Goal: Complete application form: Complete application form

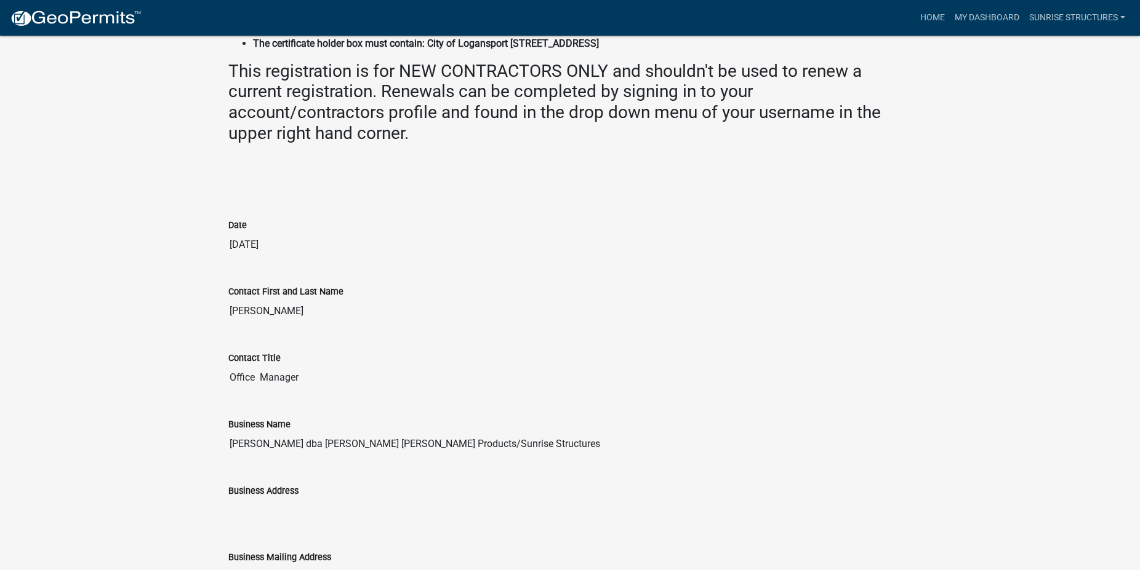
scroll to position [52, 0]
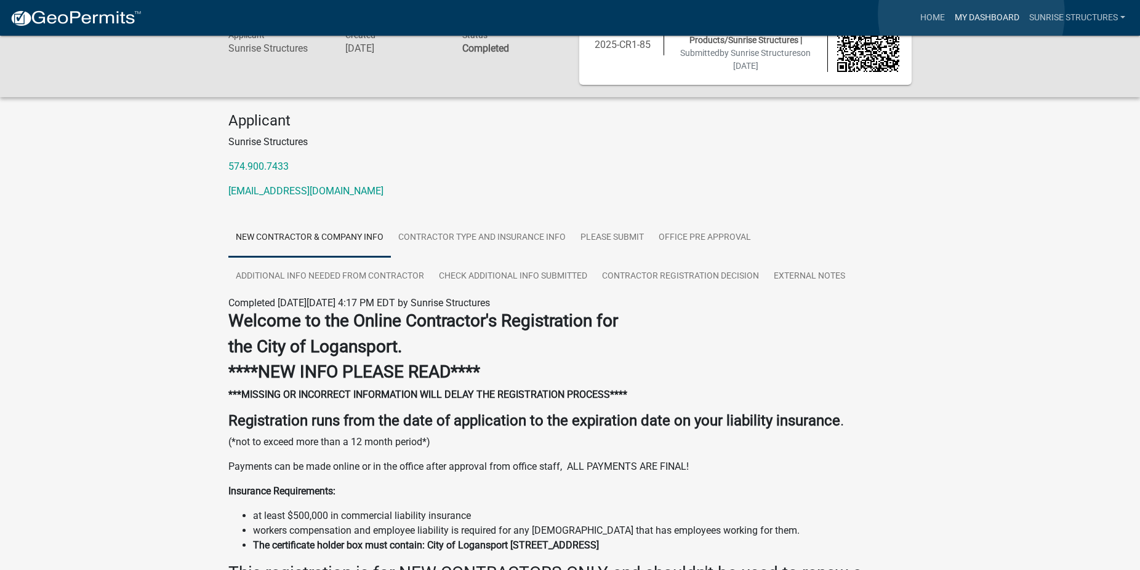
click at [971, 14] on link "My Dashboard" at bounding box center [987, 17] width 74 height 23
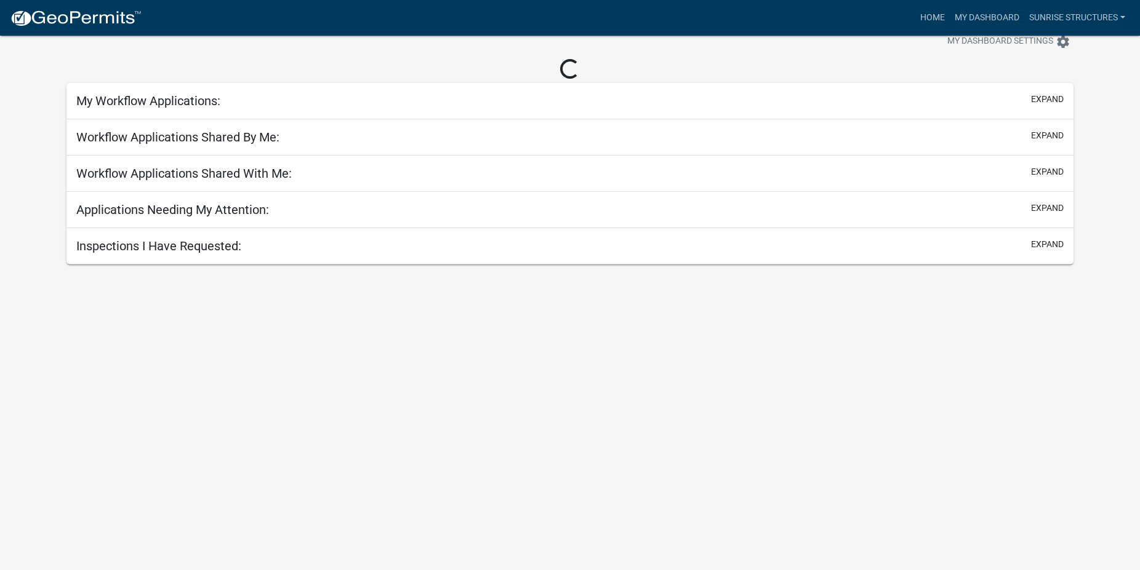
scroll to position [36, 0]
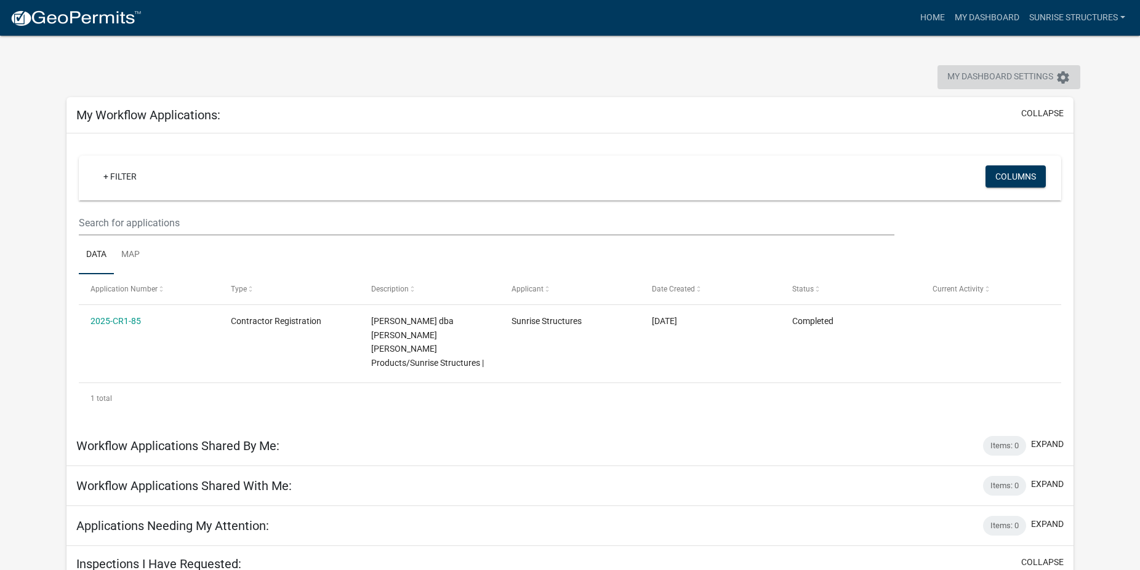
click at [953, 70] on span "My Dashboard Settings" at bounding box center [1000, 77] width 106 height 15
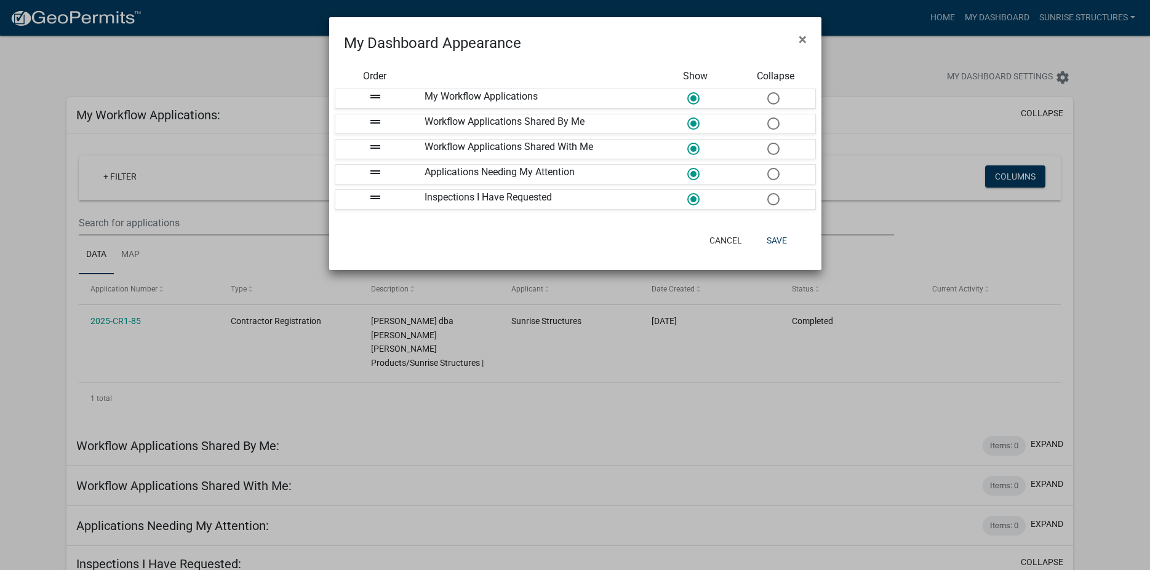
click at [882, 69] on ngb-modal-window "My Dashboard Appearance × Order Show Collapse drag_handle My Workflow Applicati…" at bounding box center [575, 285] width 1150 height 570
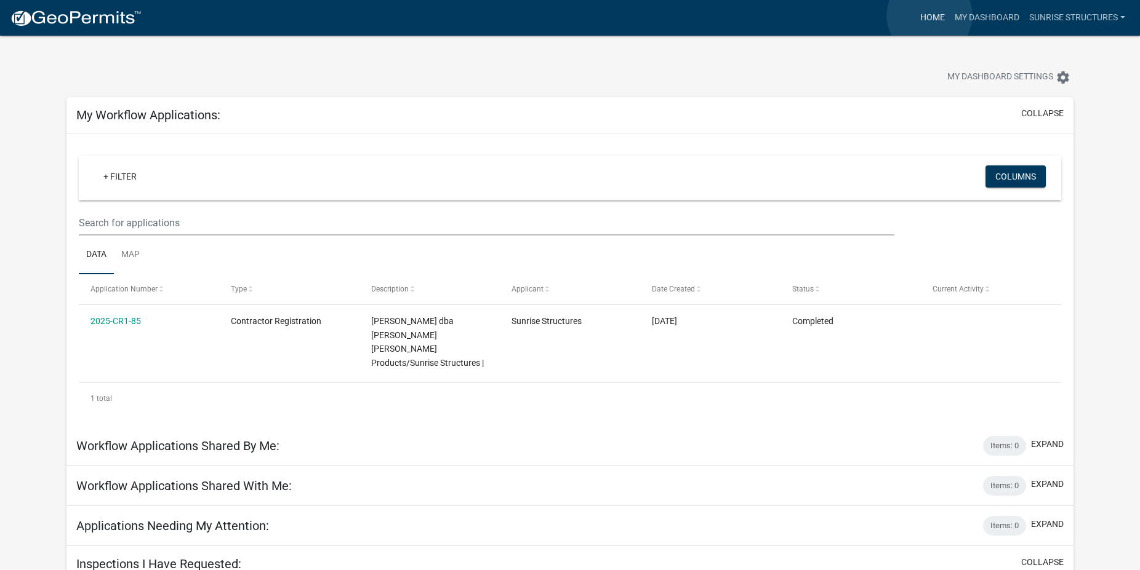
click at [929, 15] on link "Home" at bounding box center [932, 17] width 34 height 23
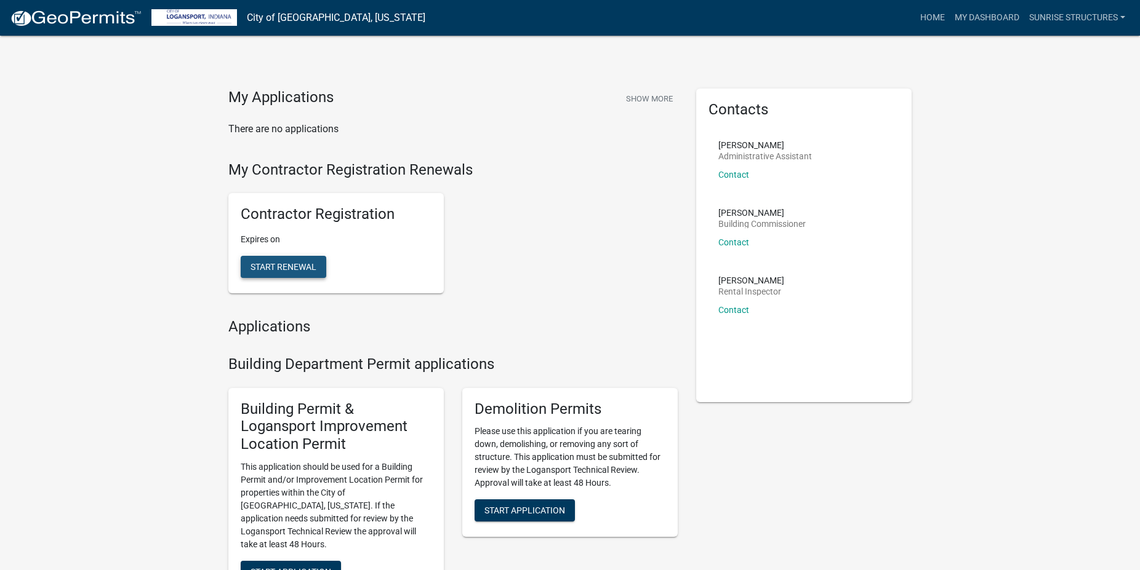
click at [294, 266] on span "Start Renewal" at bounding box center [283, 267] width 66 height 10
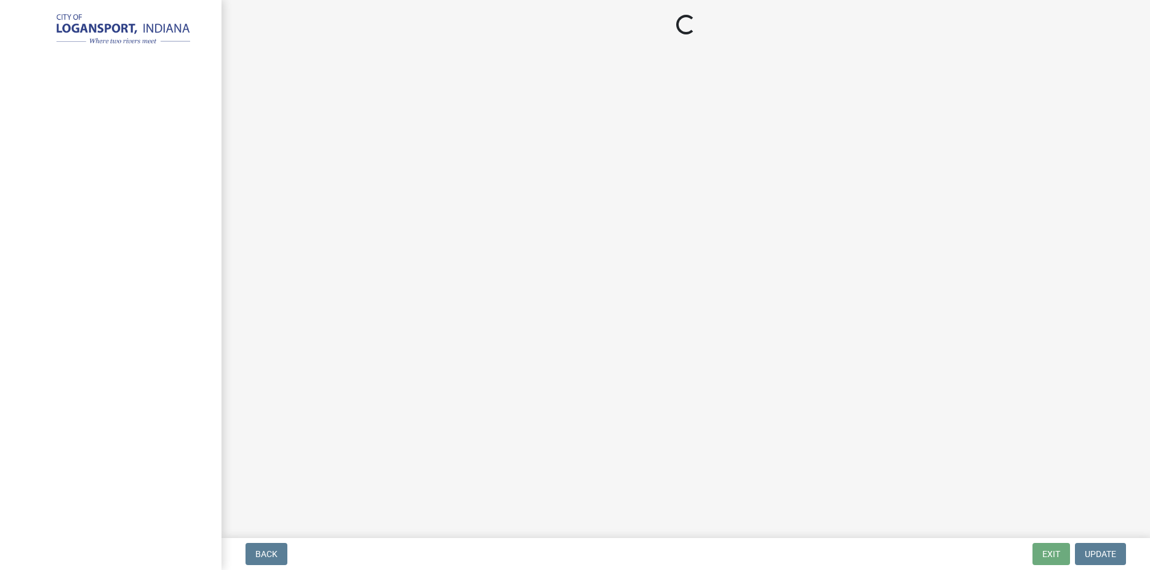
select select "IN"
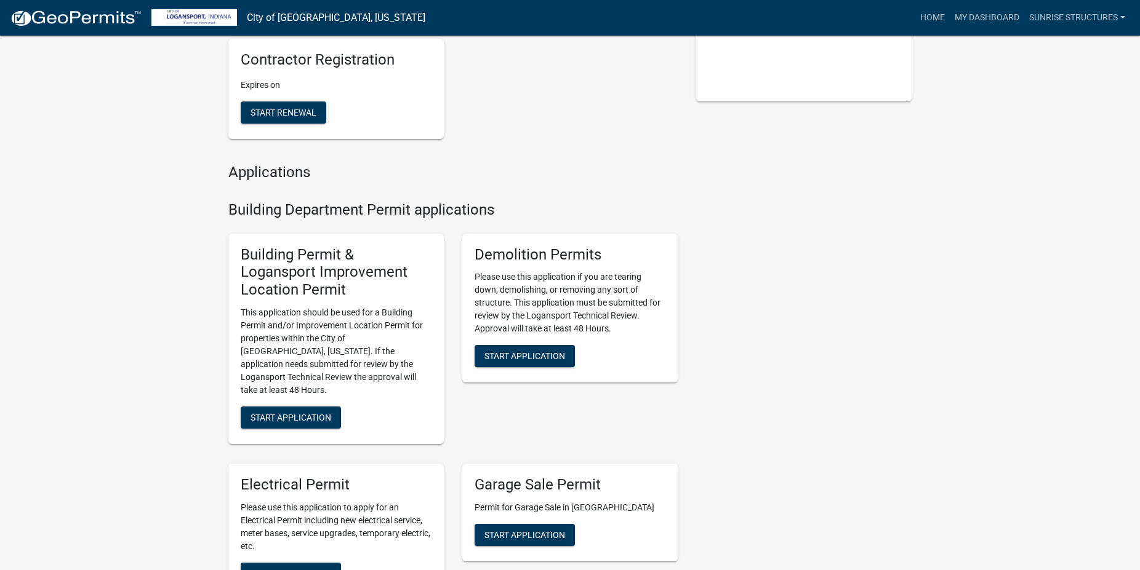
scroll to position [314, 0]
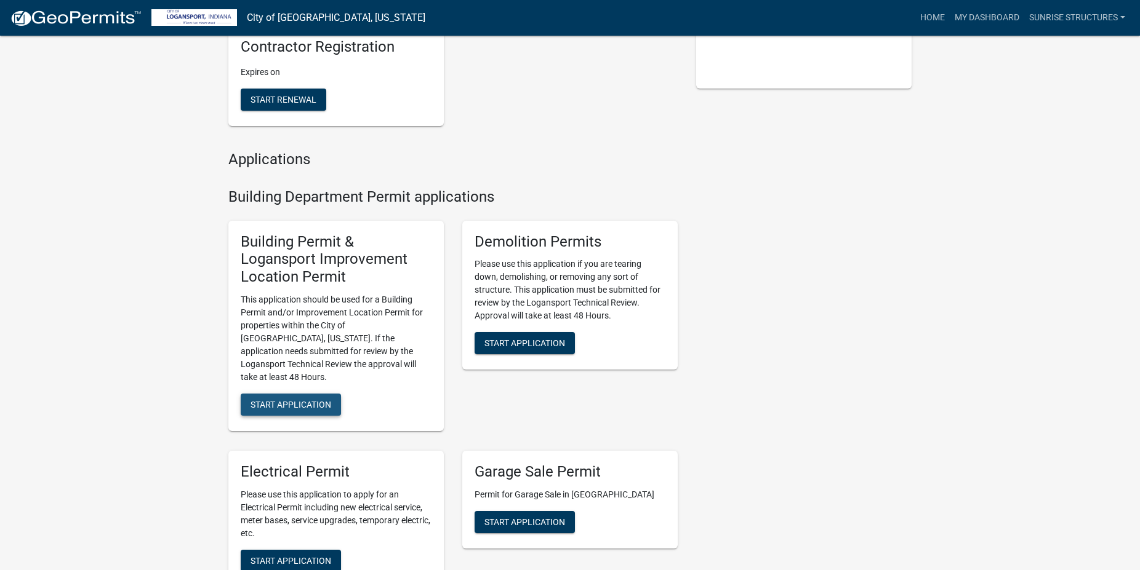
click at [309, 399] on button "Start Application" at bounding box center [291, 405] width 100 height 22
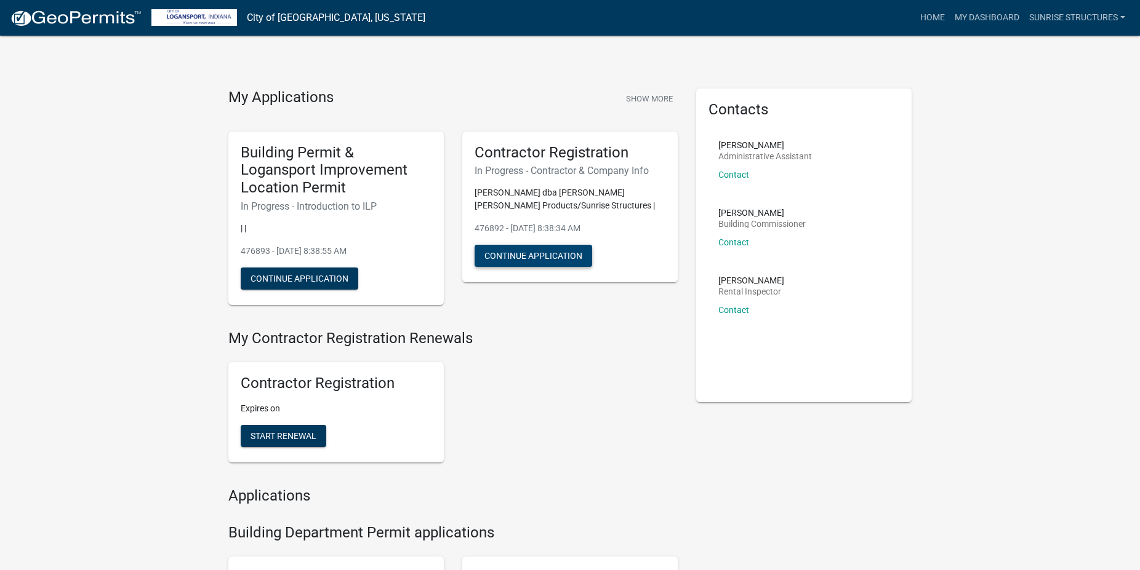
click at [537, 252] on button "Continue Application" at bounding box center [533, 256] width 118 height 22
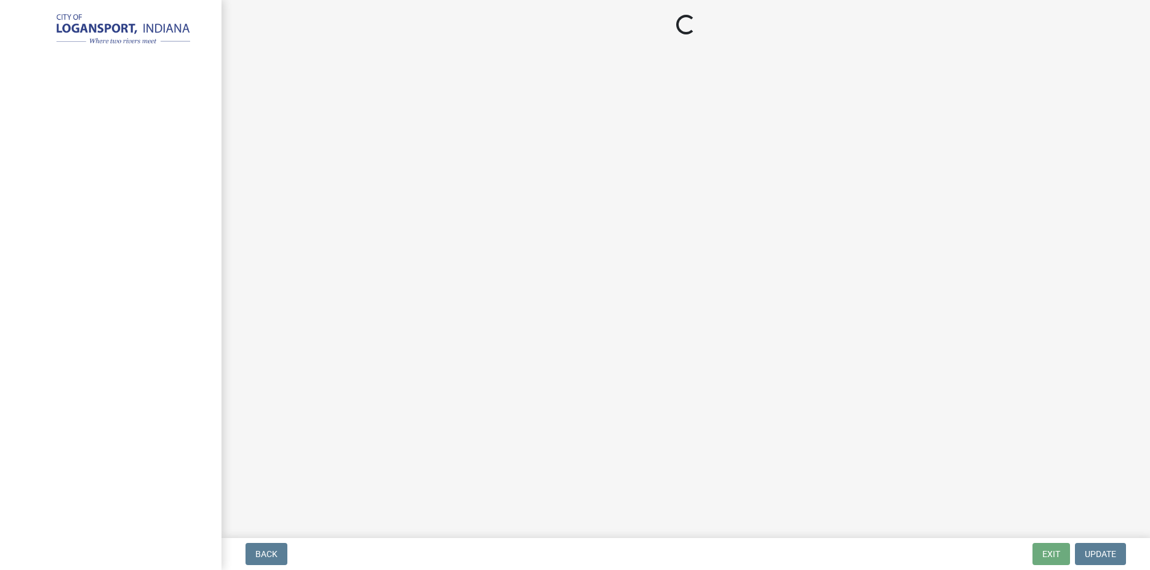
select select "IN"
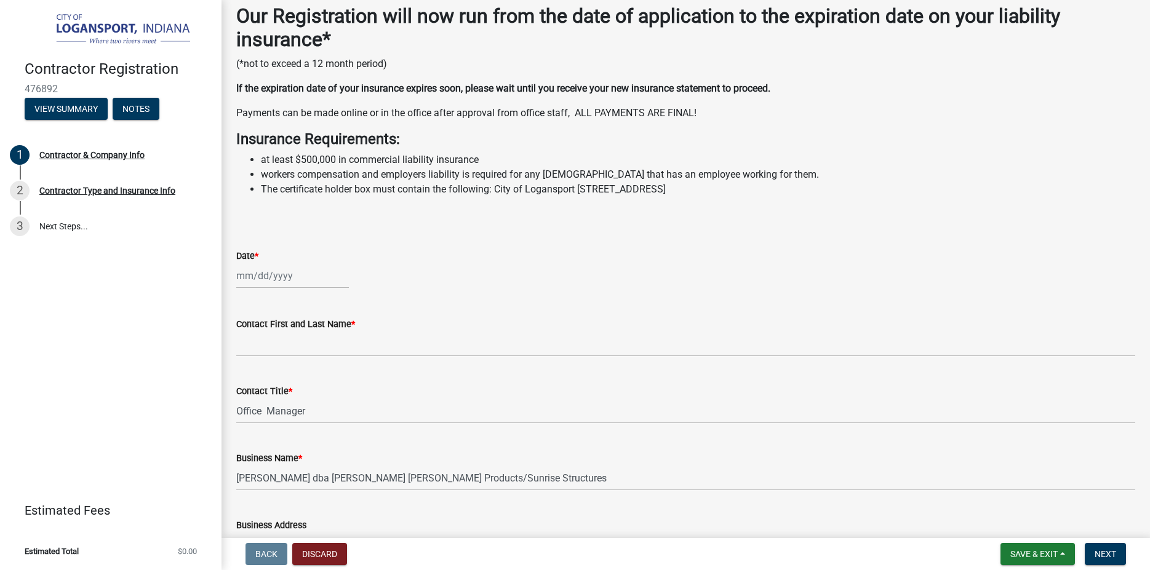
scroll to position [165, 0]
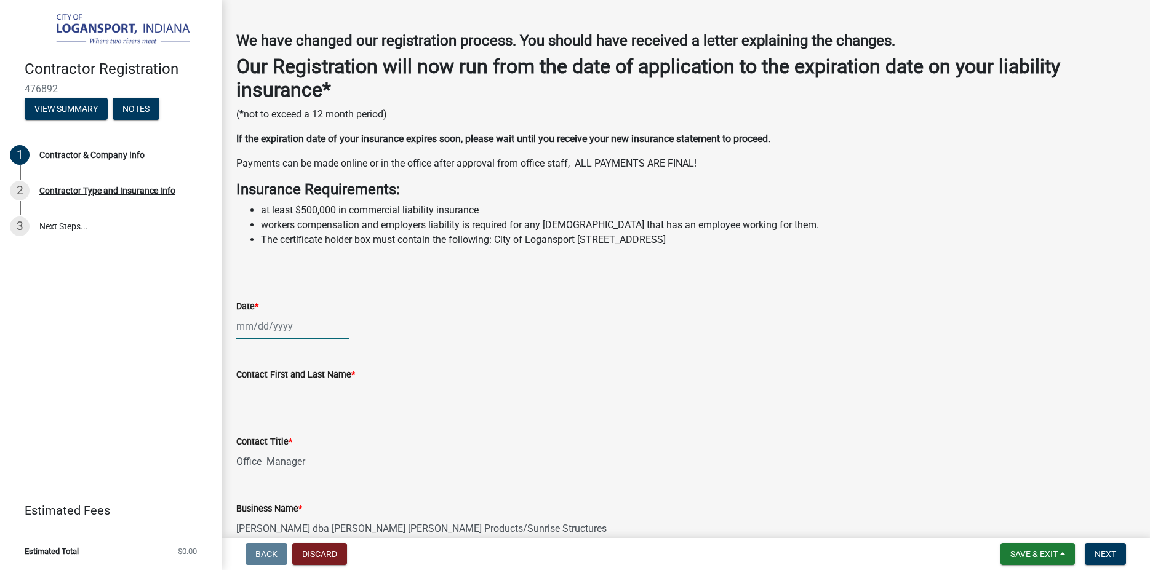
click at [269, 322] on input "Date *" at bounding box center [292, 326] width 113 height 25
select select "9"
select select "2025"
click at [262, 323] on input "Date *" at bounding box center [292, 326] width 113 height 25
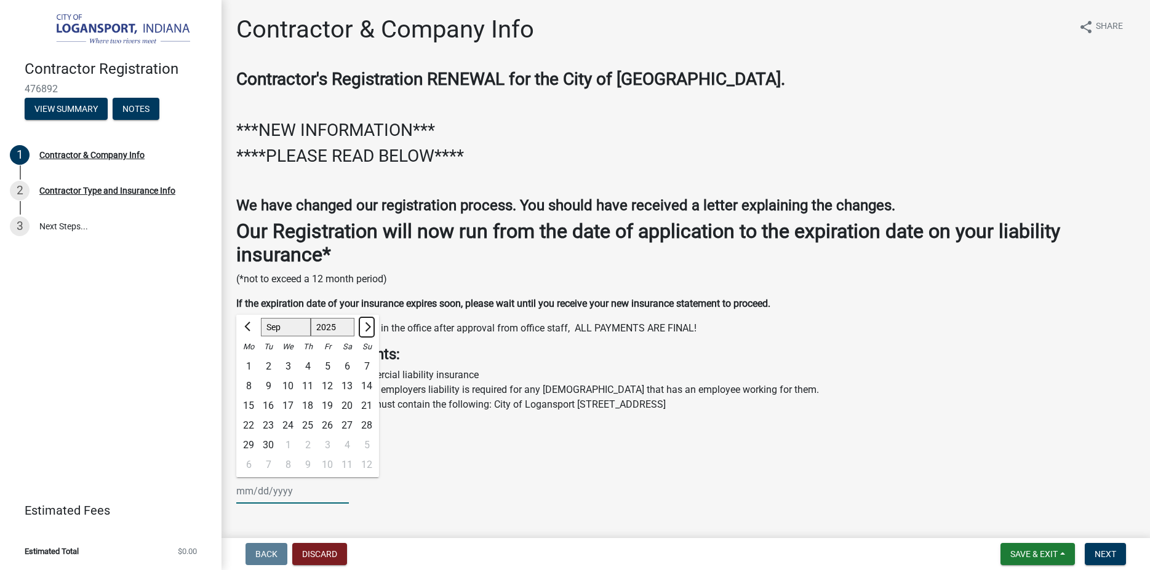
click at [369, 325] on button "Next month" at bounding box center [366, 328] width 15 height 20
click at [362, 328] on span "Next month" at bounding box center [366, 326] width 9 height 9
select select "1"
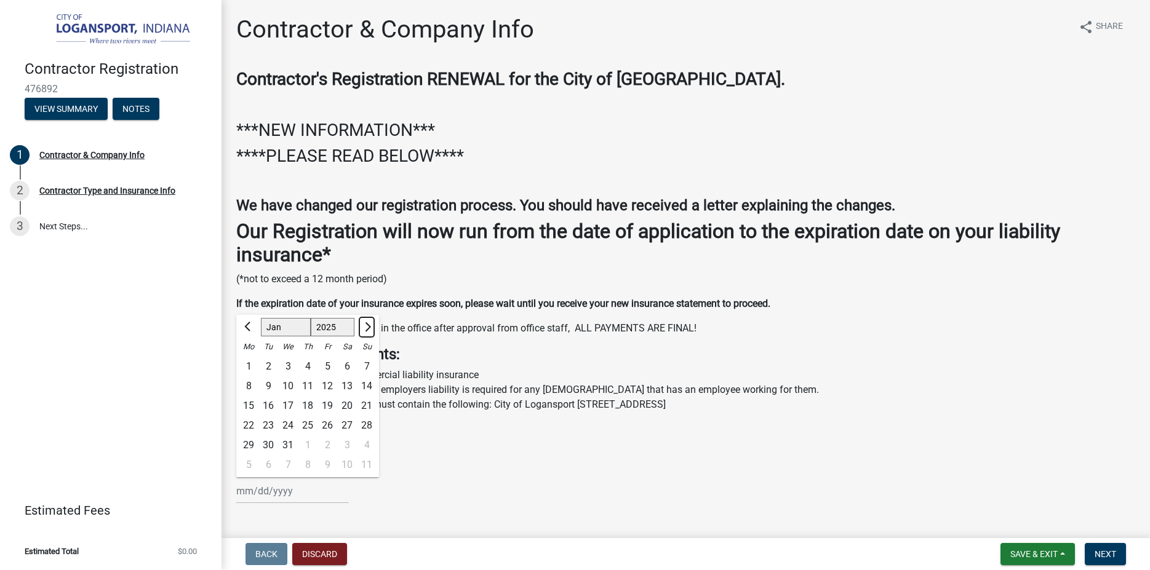
select select "2026"
click at [247, 446] on div "26" at bounding box center [249, 446] width 20 height 20
type input "[DATE]"
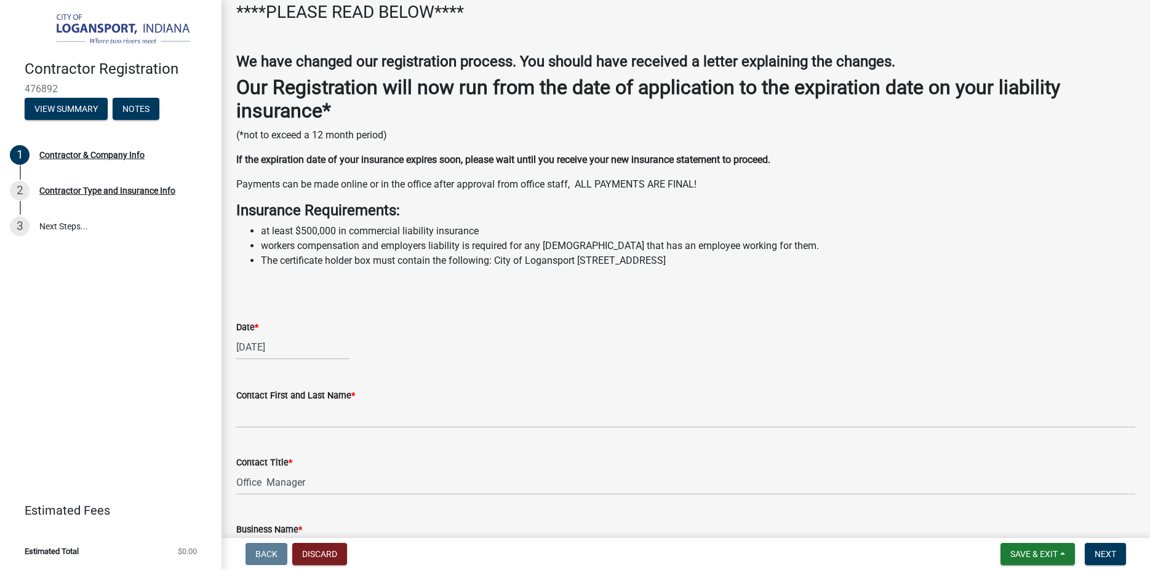
scroll to position [210, 0]
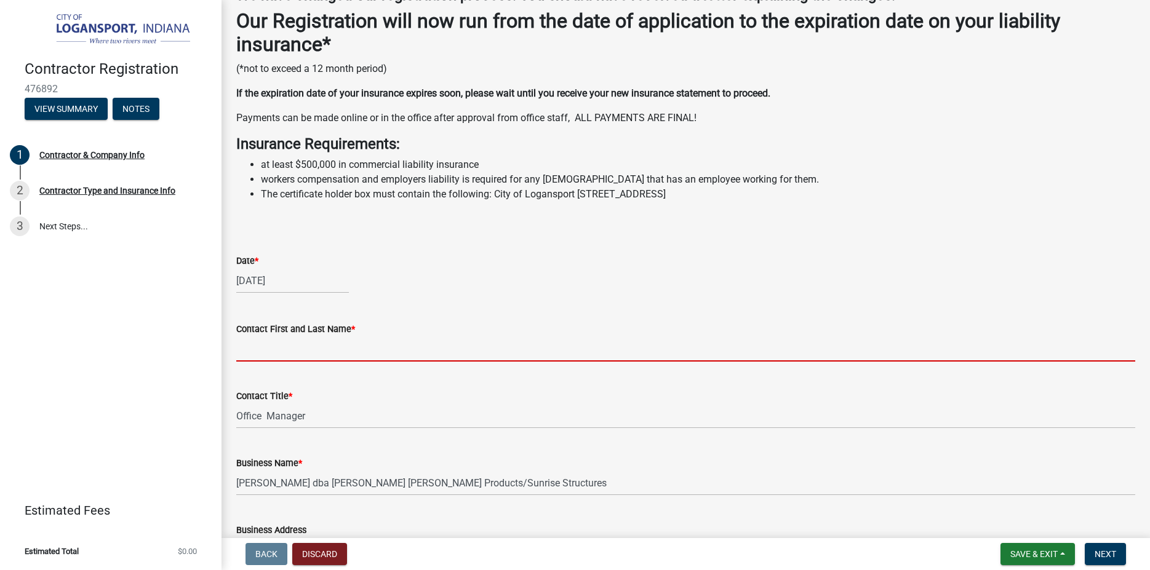
click at [329, 346] on input "Contact First and Last Name *" at bounding box center [685, 349] width 899 height 25
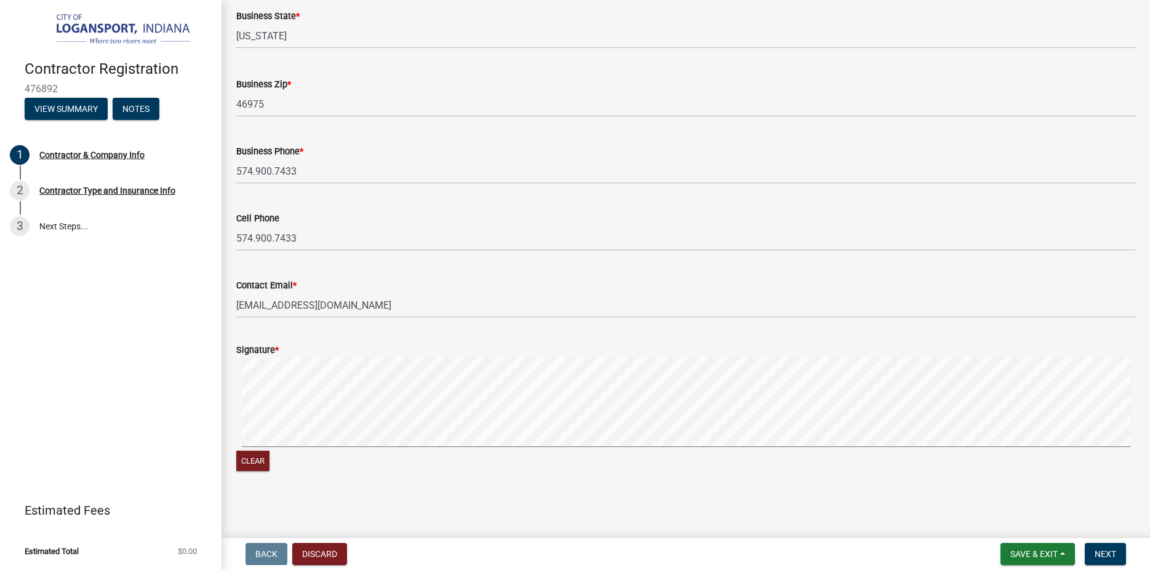
scroll to position [942, 0]
type input "[PERSON_NAME]"
click at [1097, 551] on span "Next" at bounding box center [1106, 555] width 22 height 10
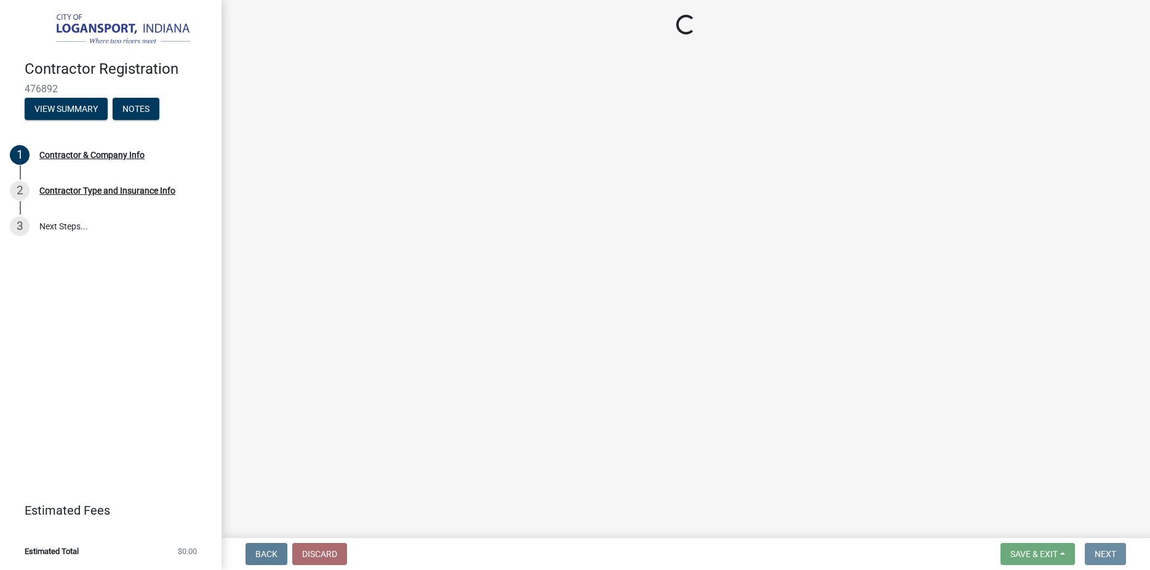
scroll to position [0, 0]
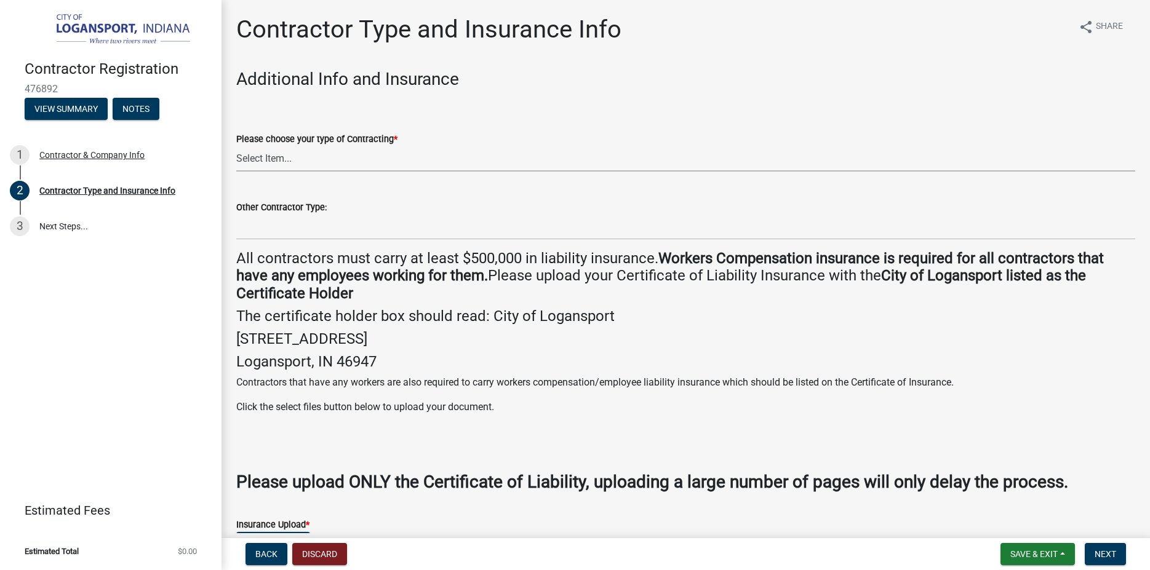
click at [236, 146] on select "Select Item... Plumber General HVAC Other Roofer Tree Service Demolition" at bounding box center [685, 158] width 899 height 25
click option "Other" at bounding box center [0, 0] width 0 height 0
select select "73fa514f-962c-4cd7-b720-93935cffebfa"
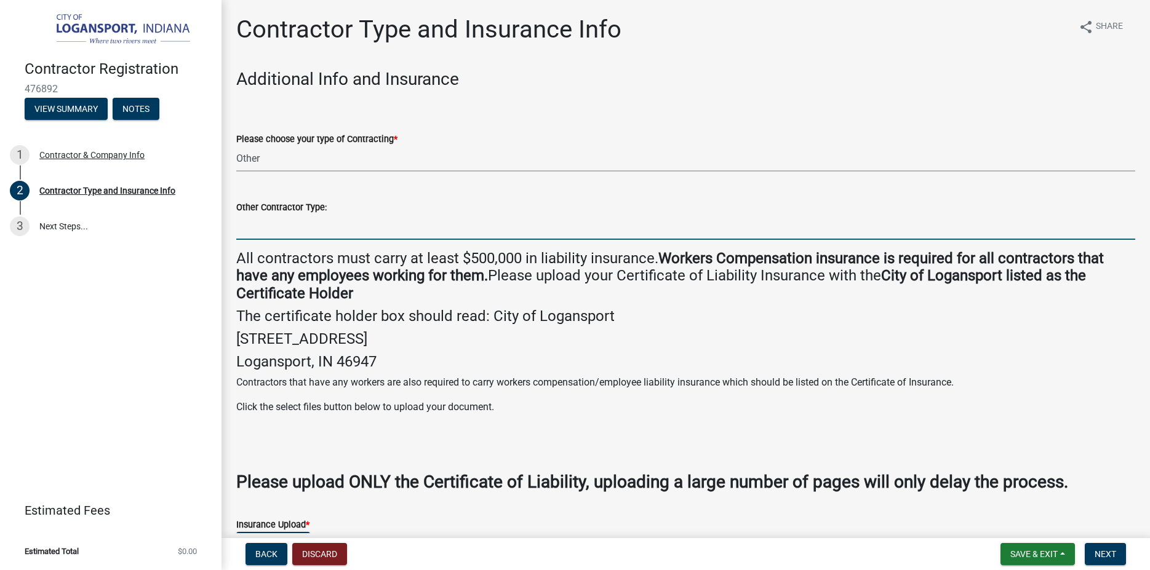
click at [274, 231] on input "Other Contractor Type:" at bounding box center [685, 227] width 899 height 25
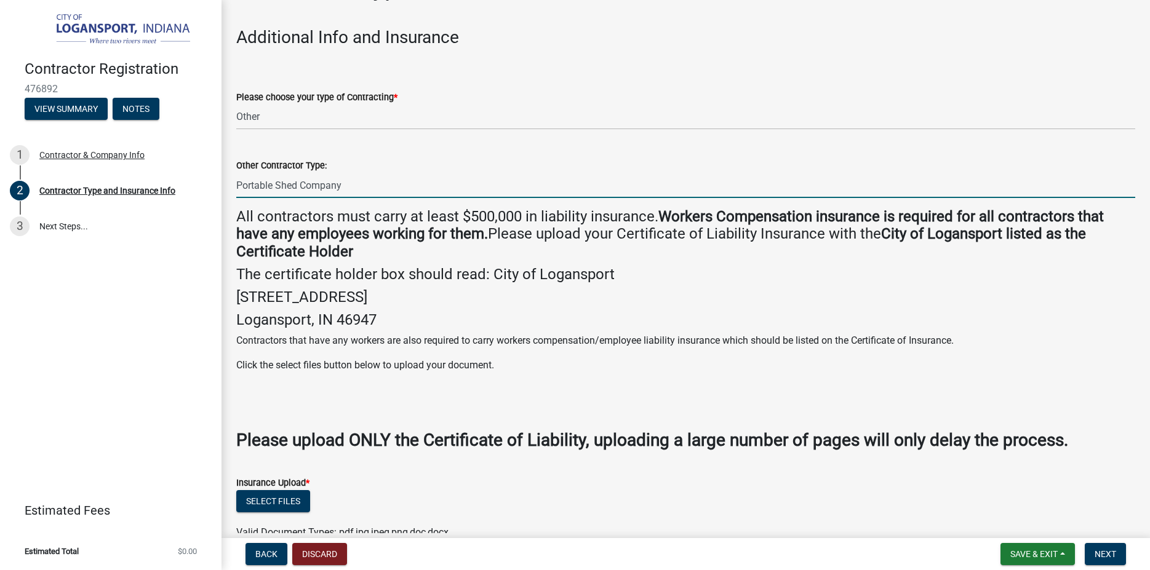
scroll to position [70, 0]
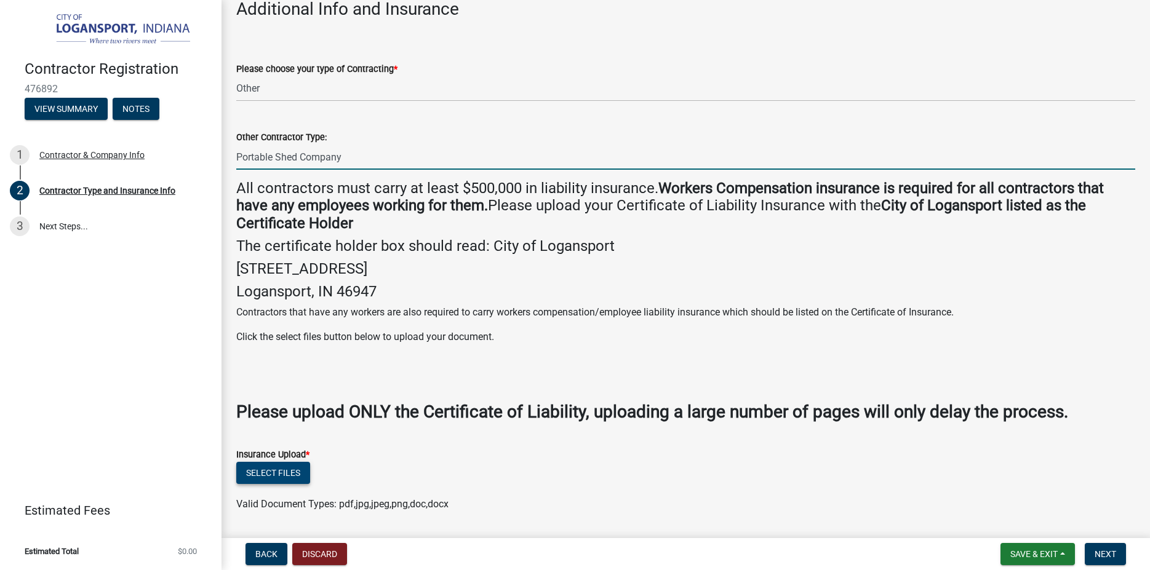
type input "Portable Shed Company"
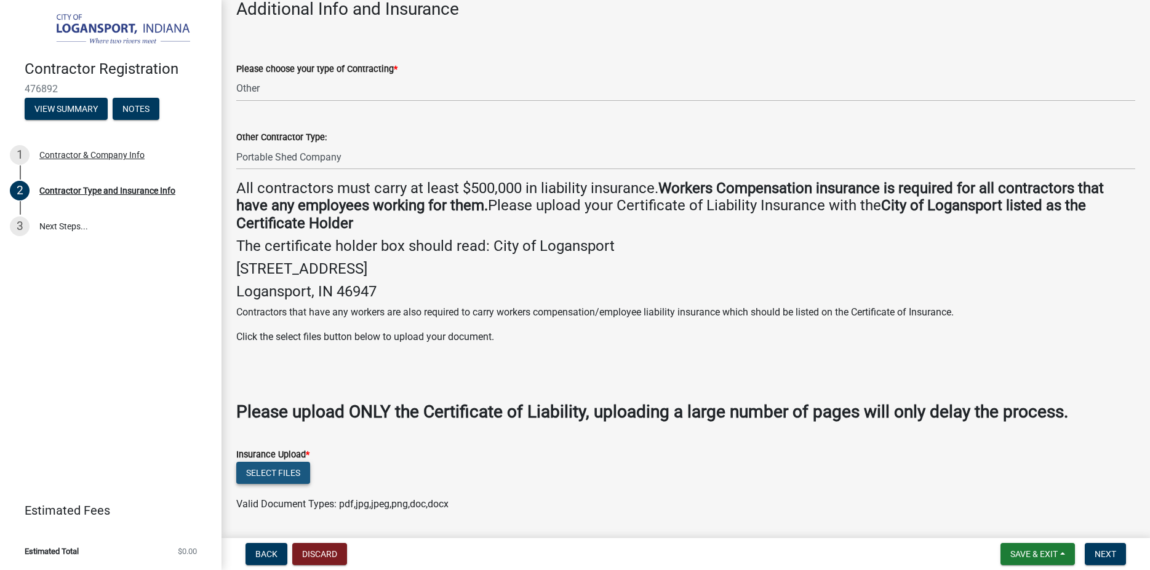
click at [289, 470] on button "Select files" at bounding box center [273, 473] width 74 height 22
click at [277, 469] on button "Select files" at bounding box center [273, 473] width 74 height 22
click at [252, 465] on button "Select files" at bounding box center [273, 473] width 74 height 22
click at [247, 471] on button "Select files" at bounding box center [273, 473] width 74 height 22
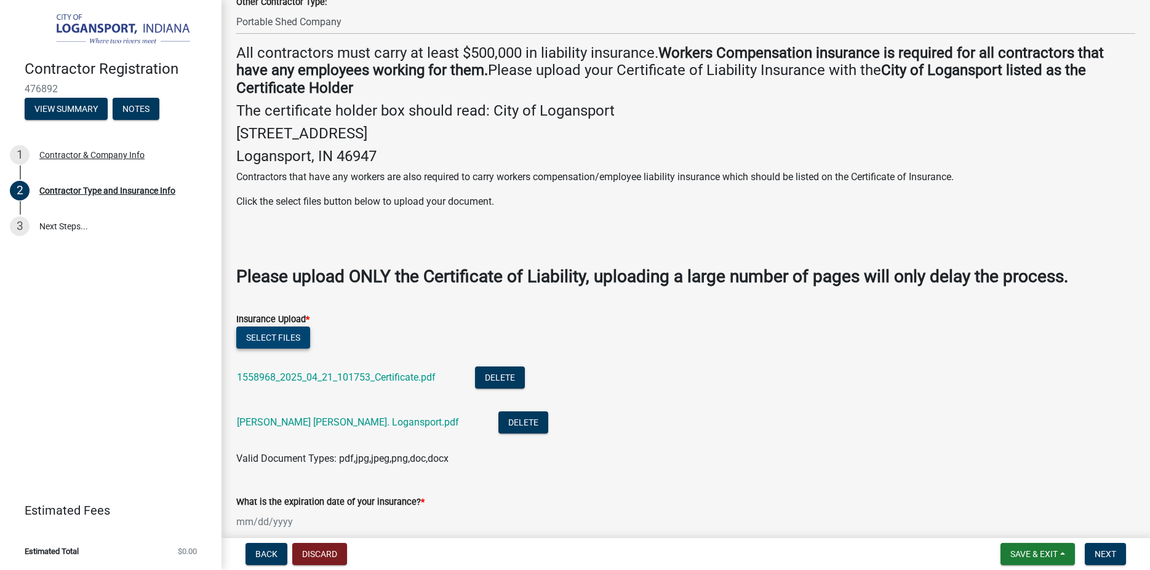
scroll to position [281, 0]
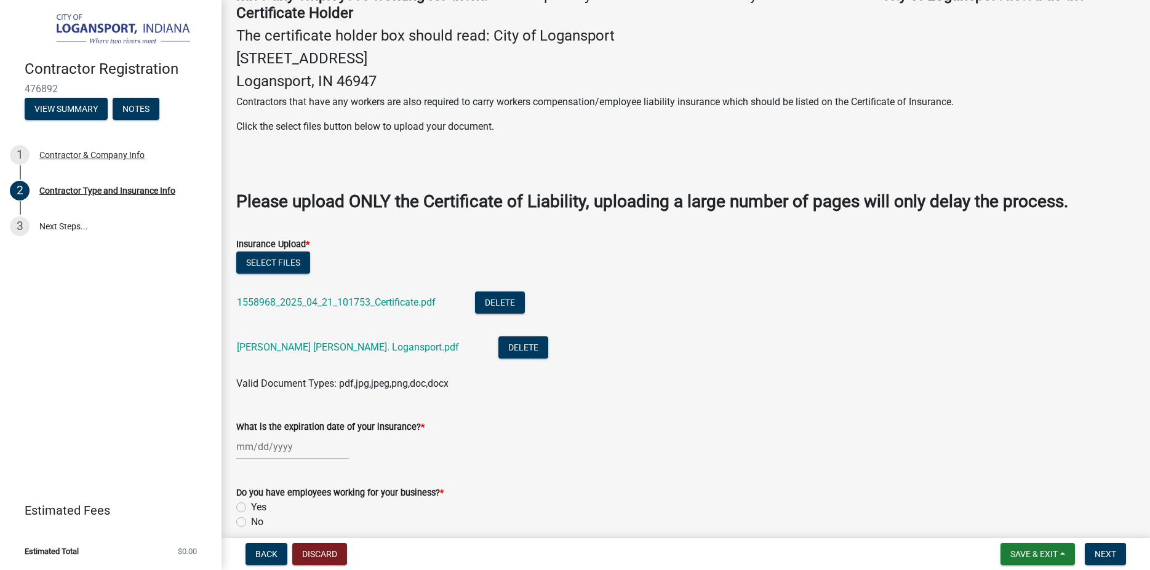
click at [251, 506] on label "Yes" at bounding box center [258, 507] width 15 height 15
click at [251, 506] on input "Yes" at bounding box center [255, 504] width 8 height 8
radio input "true"
click at [503, 298] on button "Delete" at bounding box center [500, 303] width 50 height 22
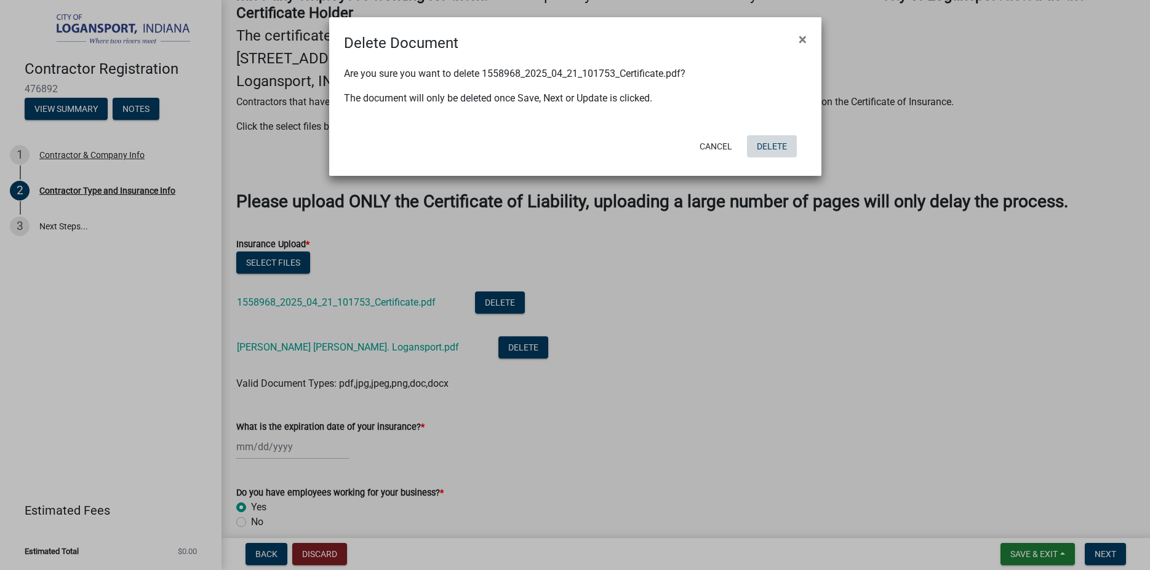
click at [768, 146] on button "Delete" at bounding box center [772, 146] width 50 height 22
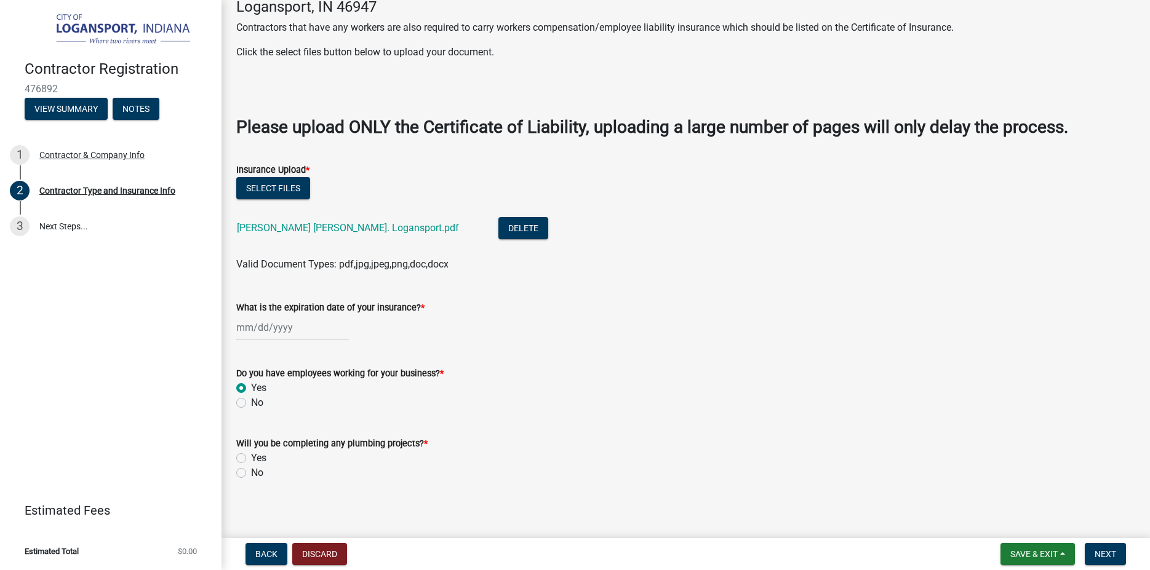
scroll to position [361, 0]
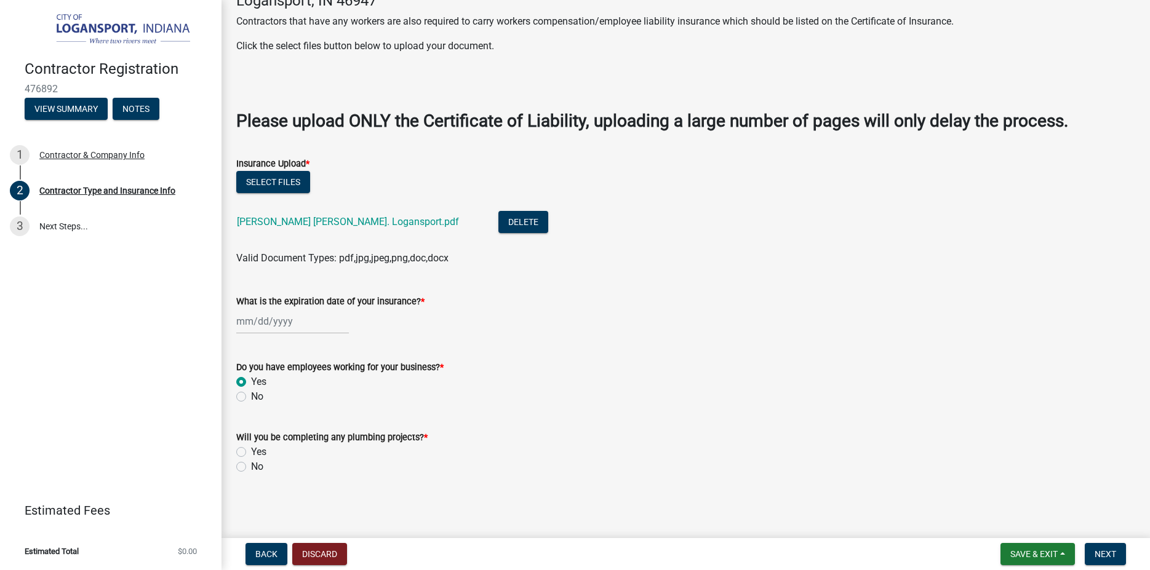
click at [251, 468] on label "No" at bounding box center [257, 467] width 12 height 15
click at [251, 468] on input "No" at bounding box center [255, 464] width 8 height 8
radio input "true"
select select "9"
select select "2025"
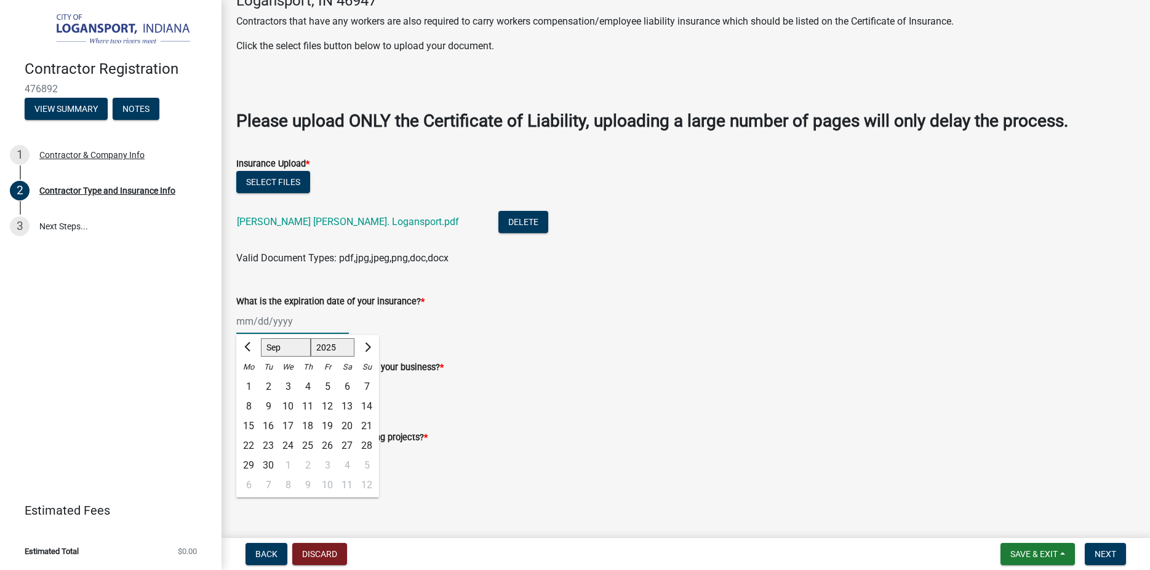
click at [271, 323] on input "What is the expiration date of your insurance? *" at bounding box center [292, 321] width 113 height 25
click at [366, 349] on span "Next month" at bounding box center [366, 347] width 9 height 9
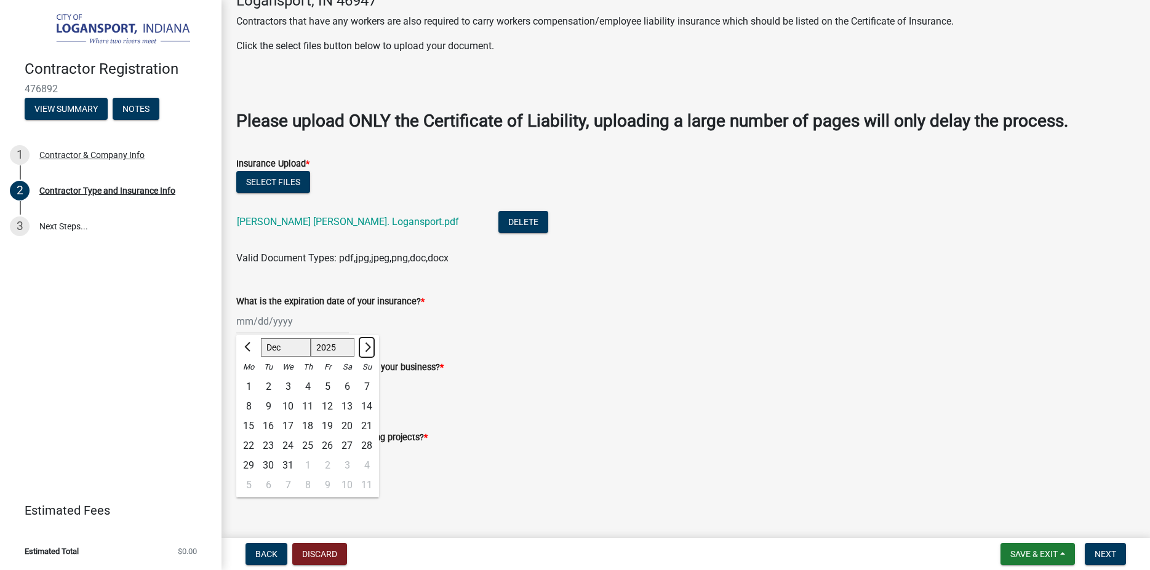
select select "1"
select select "2026"
click at [250, 465] on div "26" at bounding box center [249, 466] width 20 height 20
type input "[DATE]"
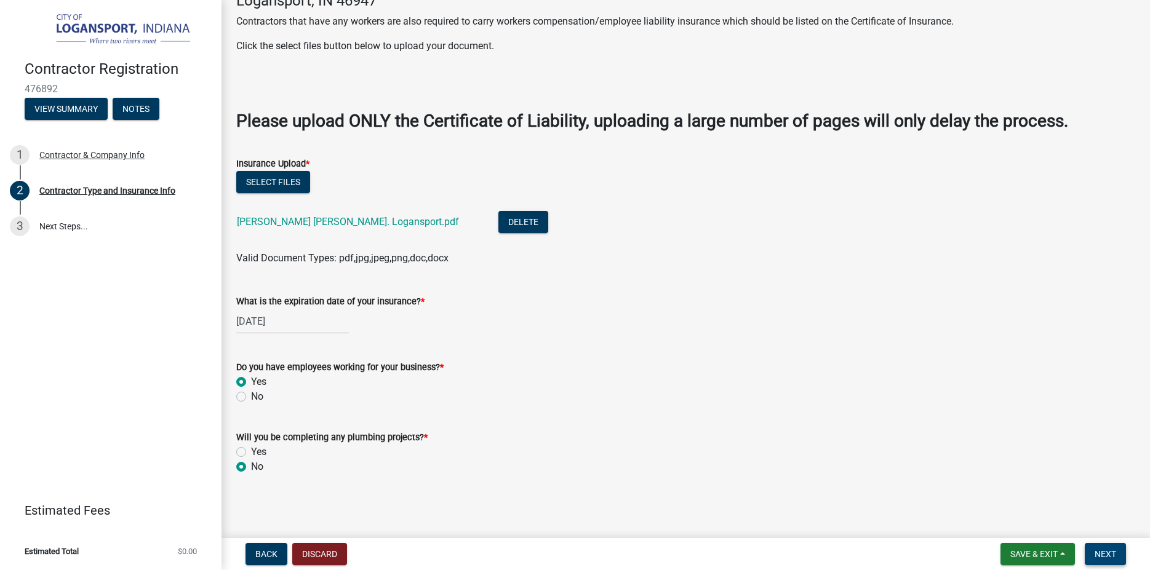
click at [1105, 553] on span "Next" at bounding box center [1106, 555] width 22 height 10
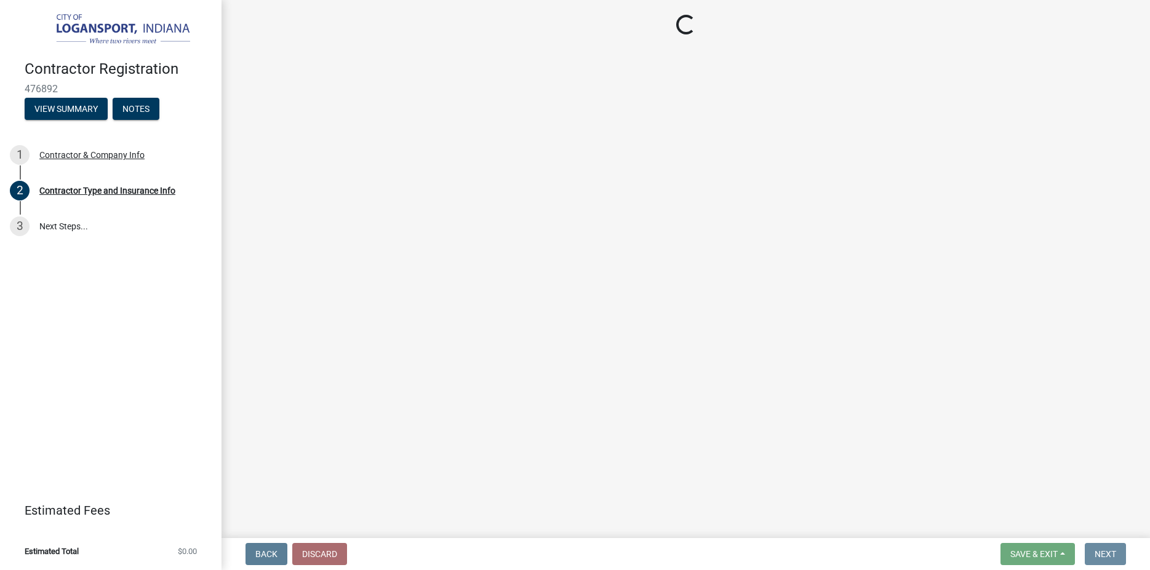
scroll to position [0, 0]
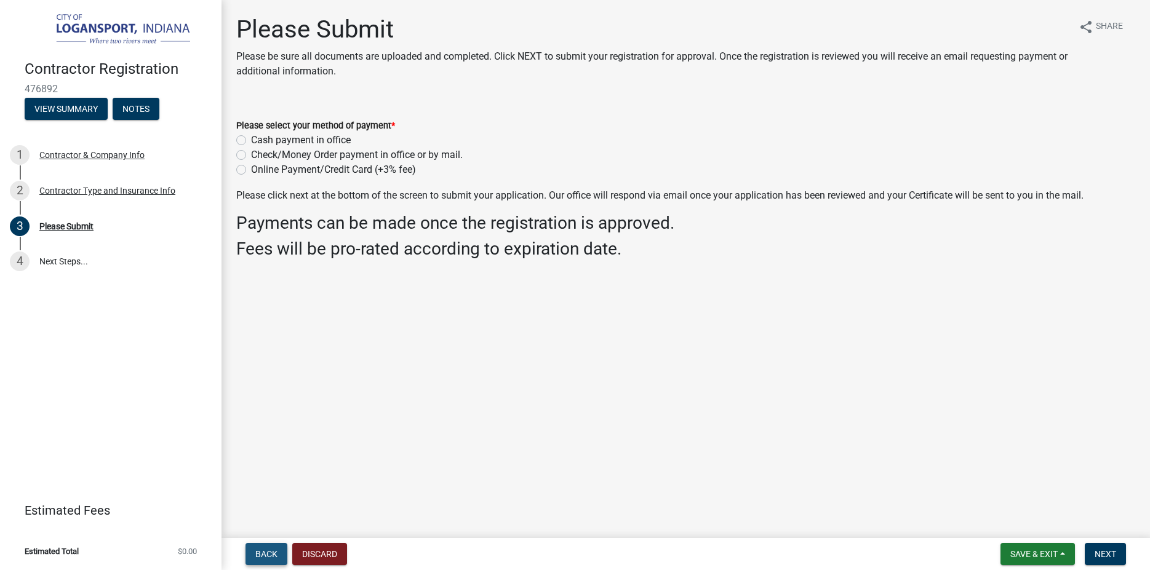
click at [259, 547] on button "Back" at bounding box center [267, 554] width 42 height 22
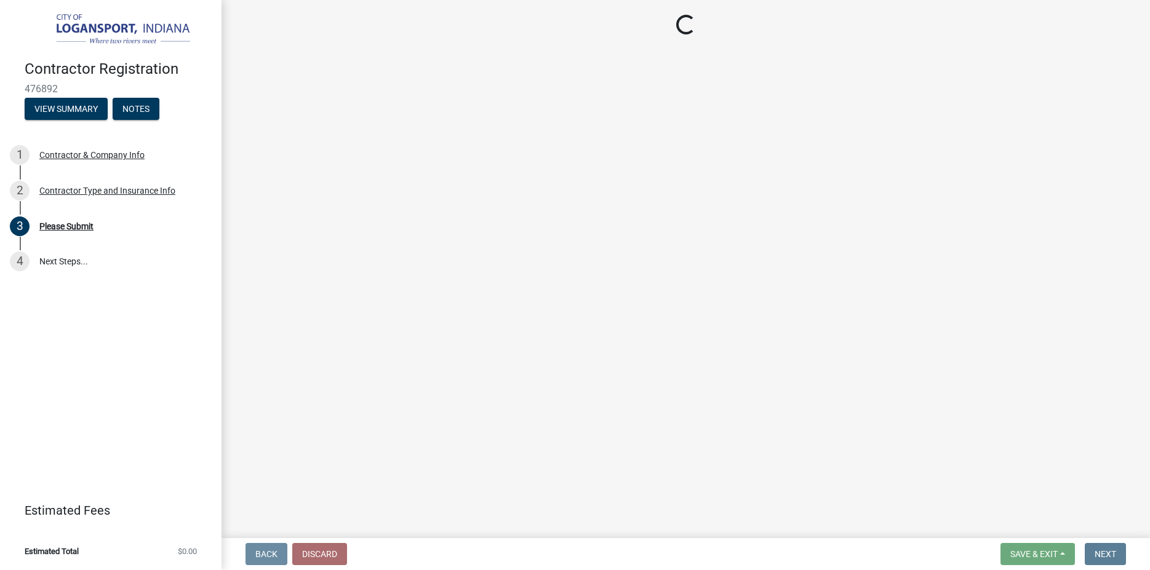
select select "73fa514f-962c-4cd7-b720-93935cffebfa"
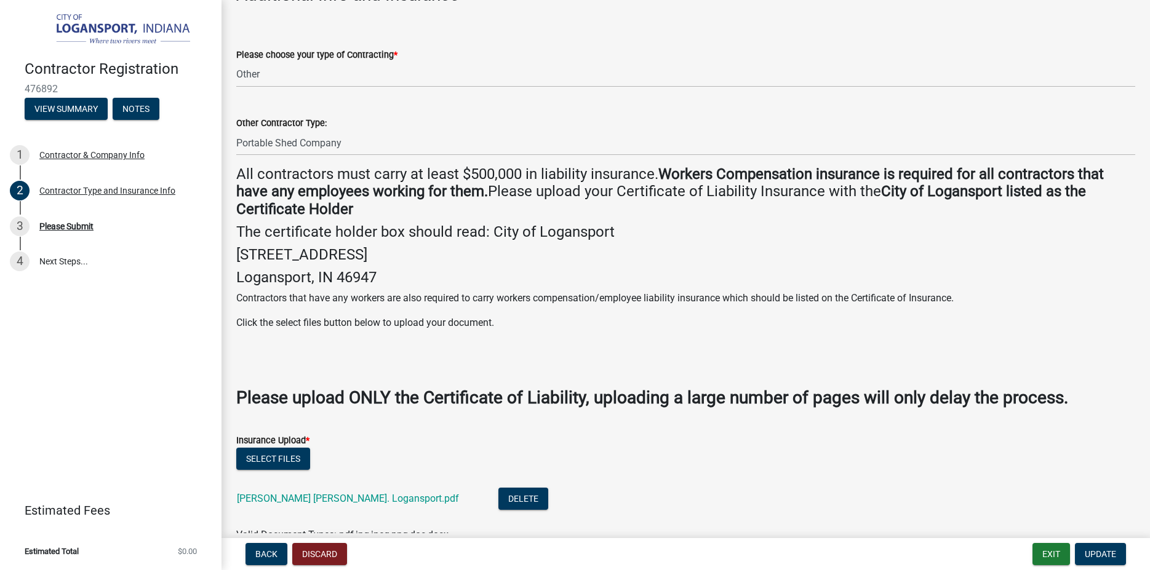
scroll to position [281, 0]
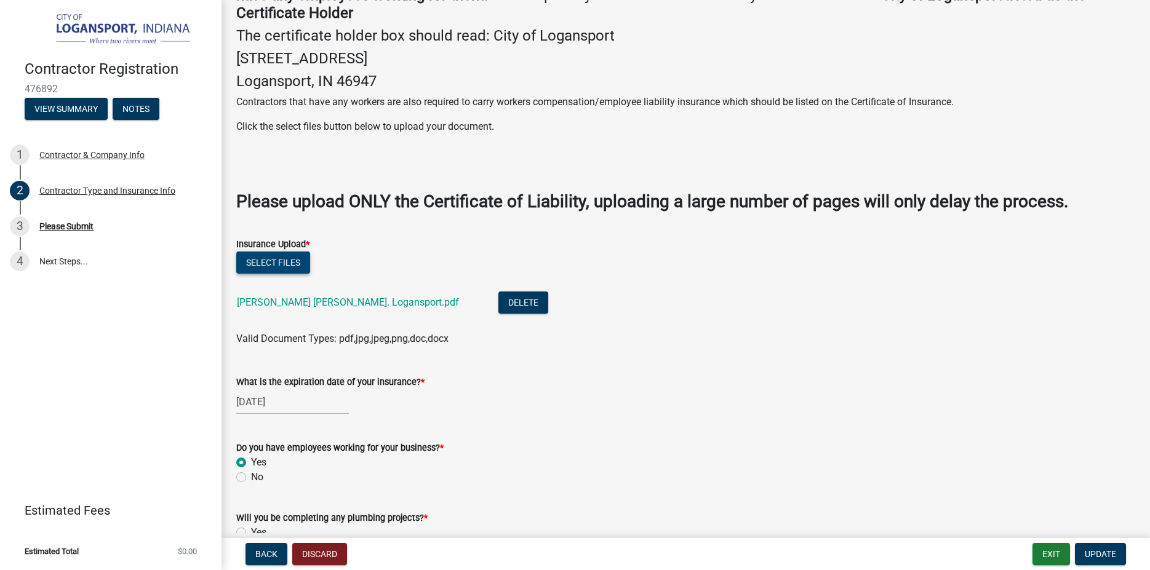
click at [249, 255] on button "Select files" at bounding box center [273, 263] width 74 height 22
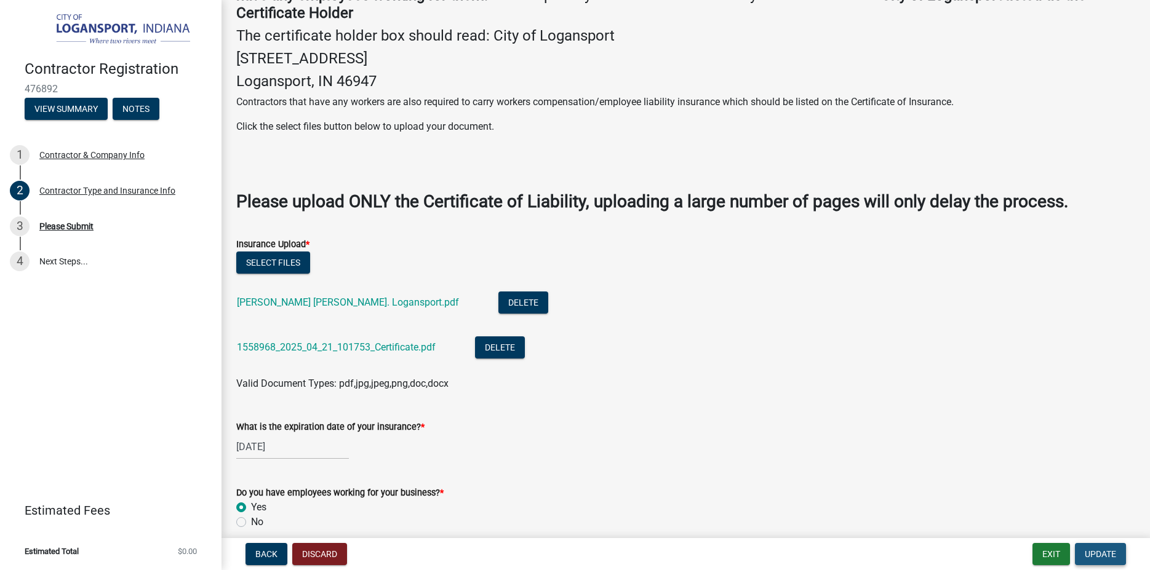
click at [1092, 554] on span "Update" at bounding box center [1100, 555] width 31 height 10
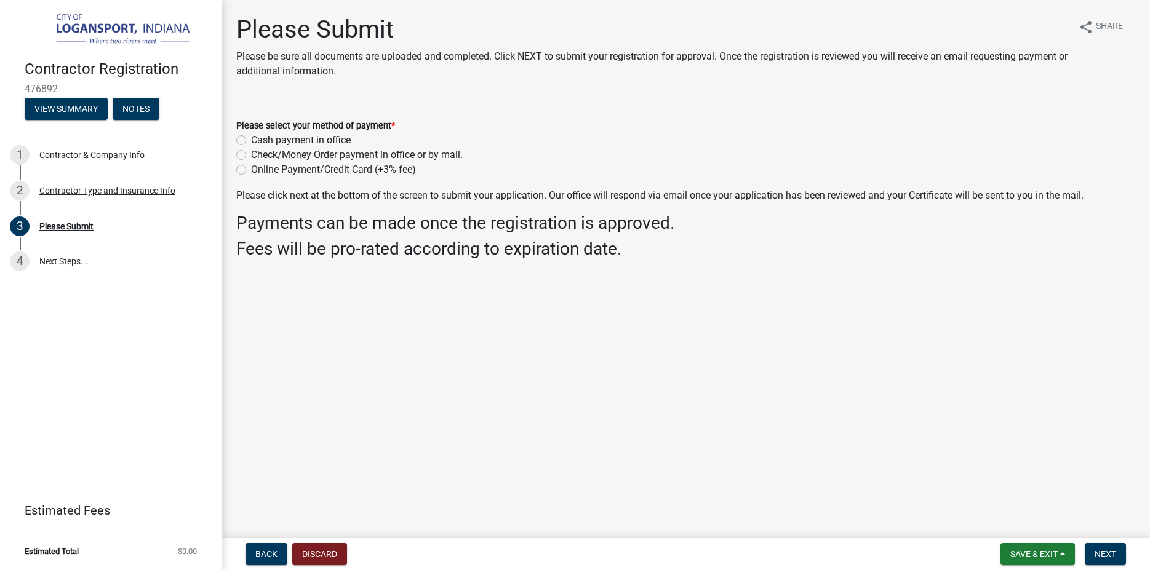
click at [251, 170] on label "Online Payment/Credit Card (+3% fee)" at bounding box center [333, 169] width 165 height 15
click at [251, 170] on input "Online Payment/Credit Card (+3% fee)" at bounding box center [255, 166] width 8 height 8
radio input "true"
click at [1108, 558] on span "Next" at bounding box center [1106, 555] width 22 height 10
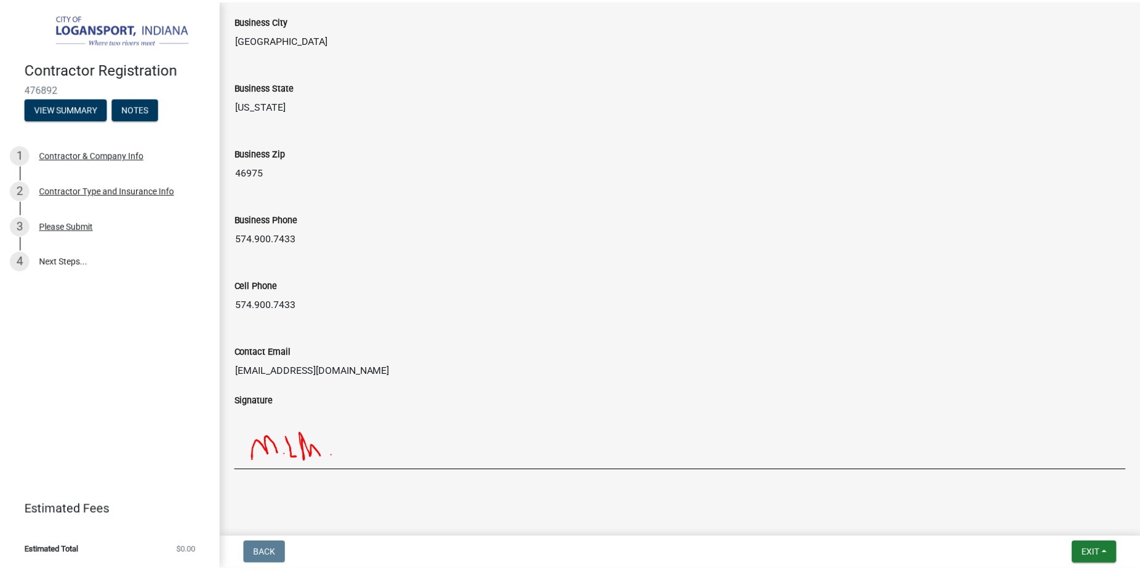
scroll to position [940, 0]
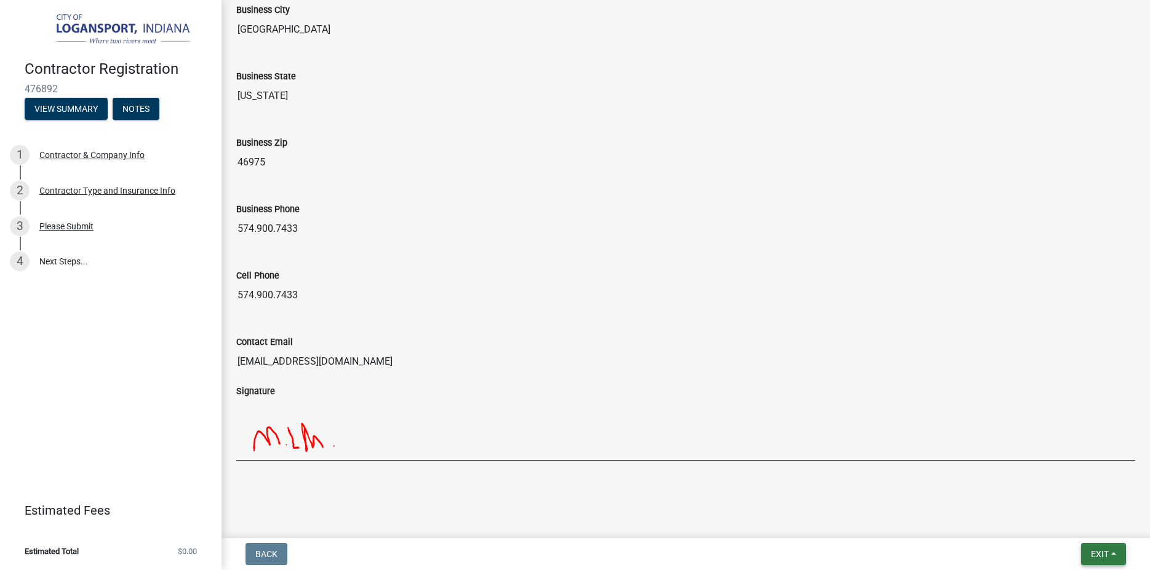
click at [1102, 553] on span "Exit" at bounding box center [1100, 555] width 18 height 10
click at [1082, 522] on button "Save & Exit" at bounding box center [1077, 523] width 98 height 30
